Goal: Task Accomplishment & Management: Use online tool/utility

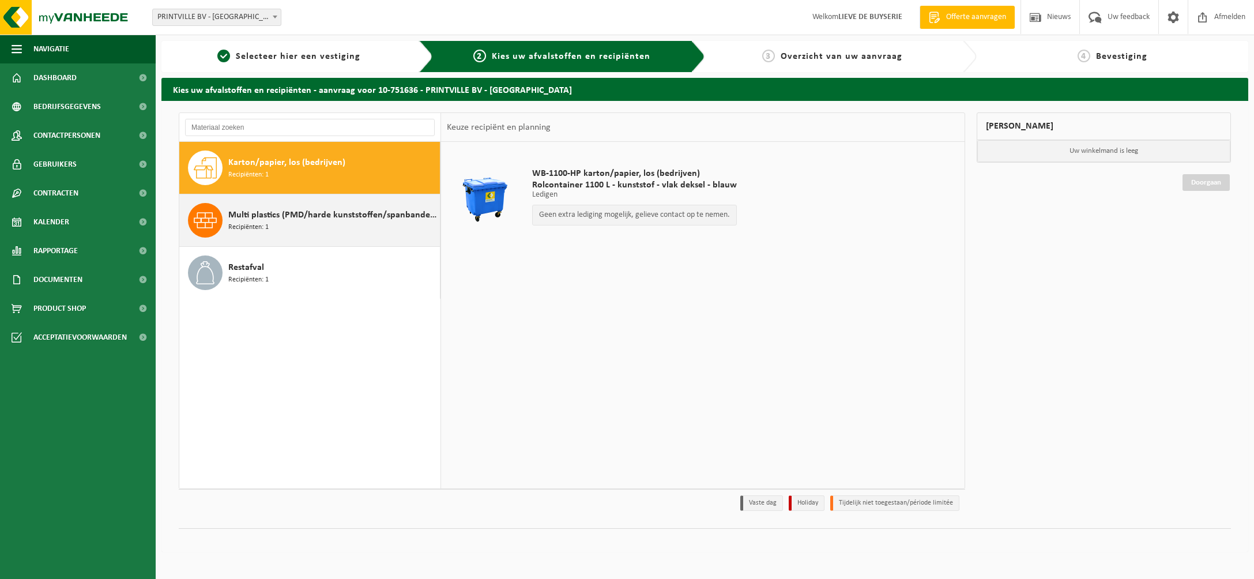
click at [301, 223] on div "Multi plastics (PMD/harde kunststoffen/spanbanden/EPS/folie naturel/folie gemen…" at bounding box center [332, 220] width 209 height 35
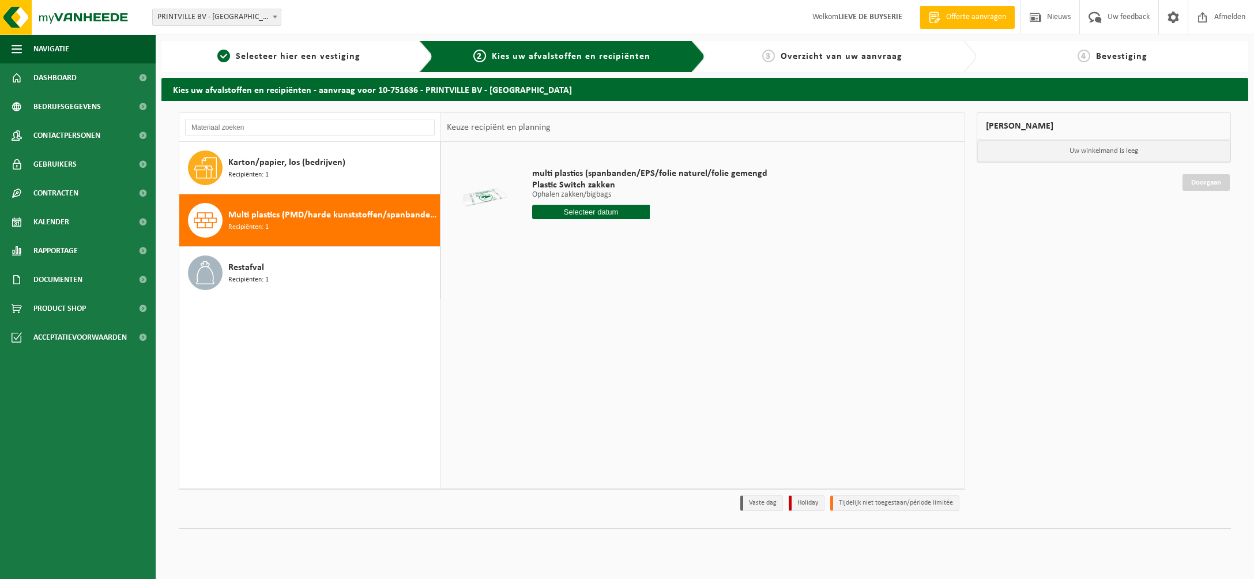
click at [617, 216] on input "text" at bounding box center [591, 212] width 118 height 14
click at [564, 293] on div "7" at bounding box center [563, 295] width 20 height 18
type input "Van [DATE]"
click at [638, 230] on input "2" at bounding box center [591, 232] width 118 height 15
click at [638, 230] on input "3" at bounding box center [591, 232] width 118 height 15
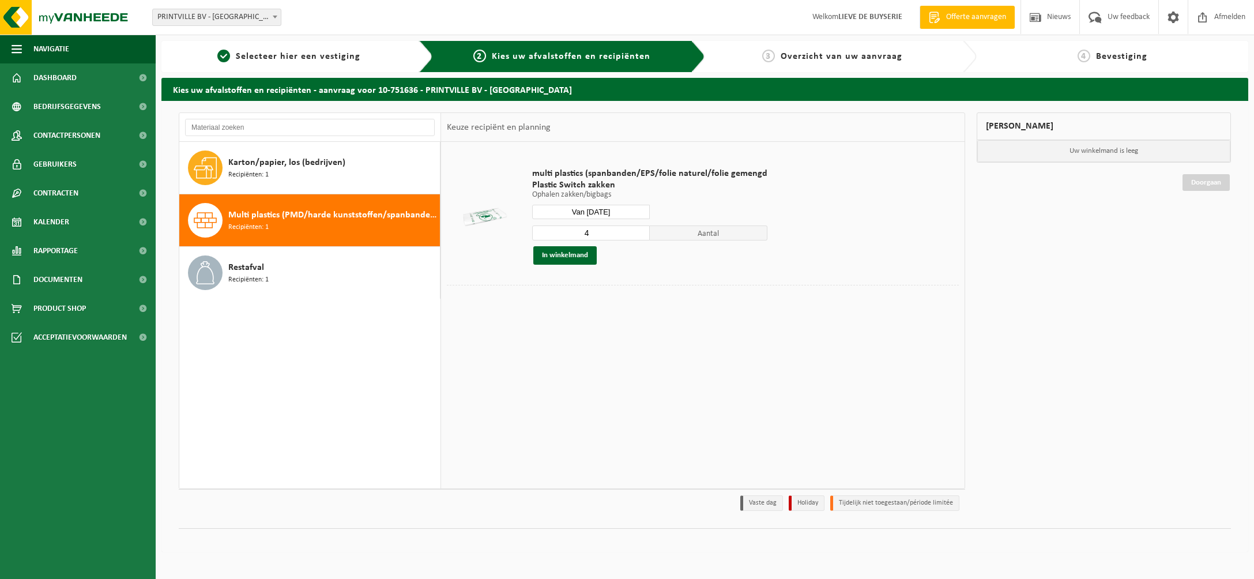
click at [638, 230] on input "4" at bounding box center [591, 232] width 118 height 15
click at [638, 230] on input "5" at bounding box center [591, 232] width 118 height 15
click at [638, 230] on input "6" at bounding box center [591, 232] width 118 height 15
click at [638, 230] on input "7" at bounding box center [591, 232] width 118 height 15
click at [638, 230] on input "8" at bounding box center [591, 232] width 118 height 15
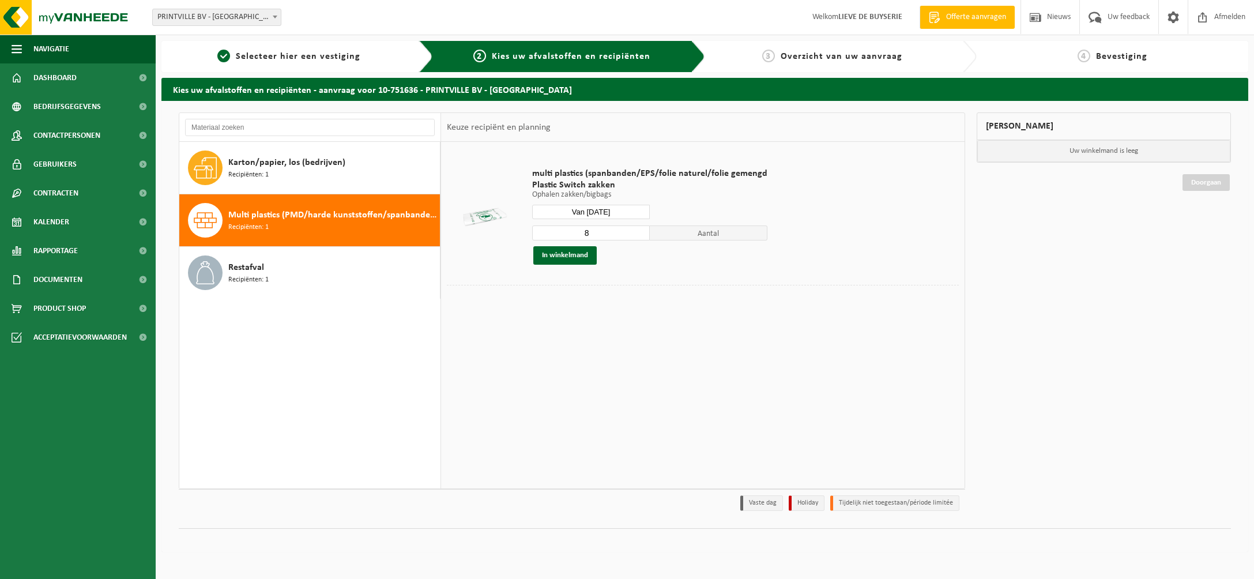
type input "9"
click at [638, 230] on input "9" at bounding box center [591, 232] width 118 height 15
click at [579, 255] on button "In winkelmand" at bounding box center [564, 255] width 63 height 18
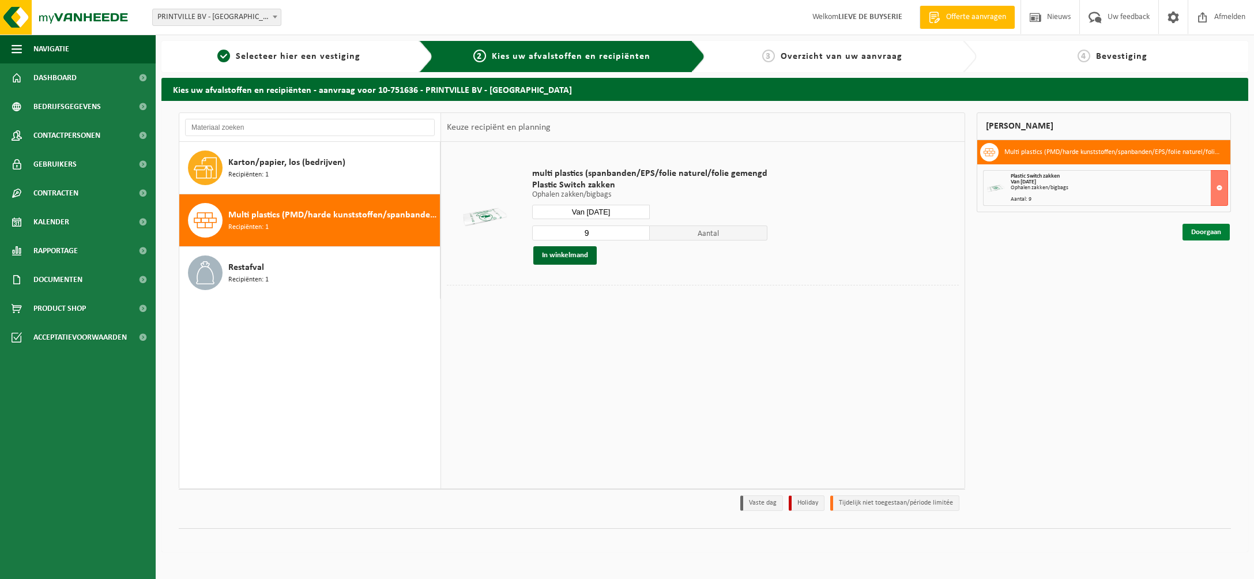
click at [1206, 232] on link "Doorgaan" at bounding box center [1205, 232] width 47 height 17
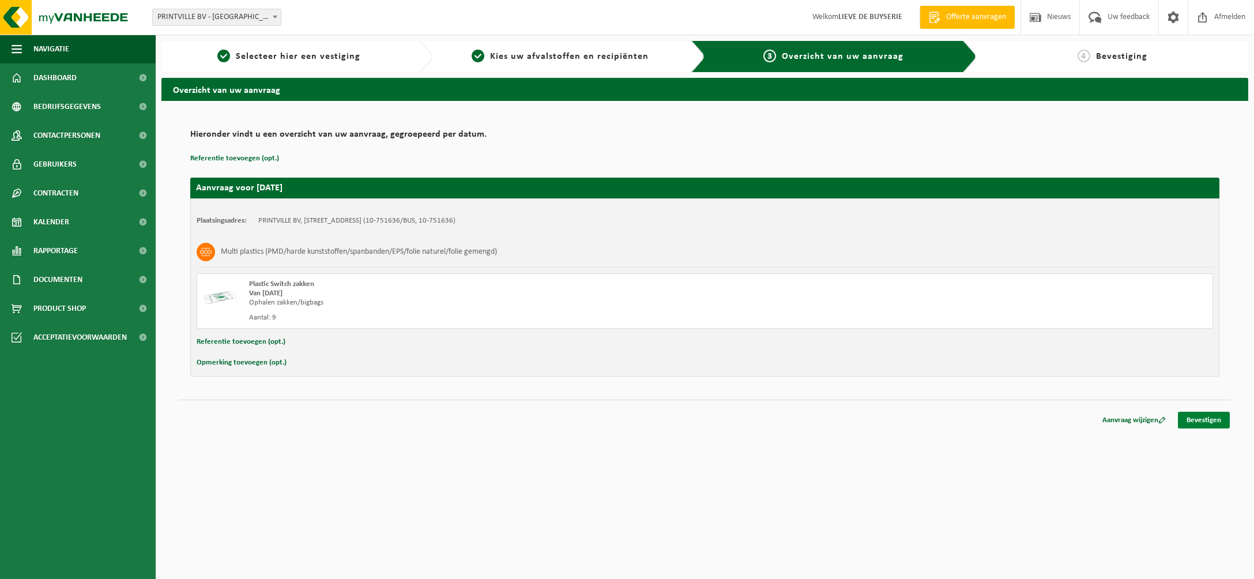
click at [1202, 420] on link "Bevestigen" at bounding box center [1204, 420] width 52 height 17
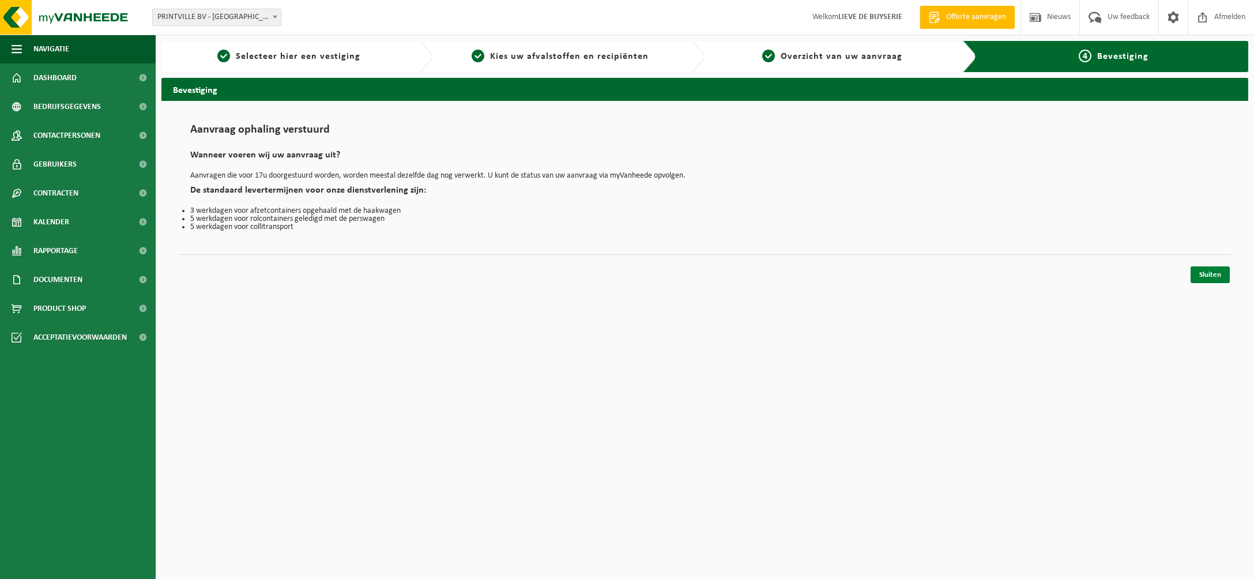
click at [1210, 275] on link "Sluiten" at bounding box center [1209, 274] width 39 height 17
